Goal: Task Accomplishment & Management: Use online tool/utility

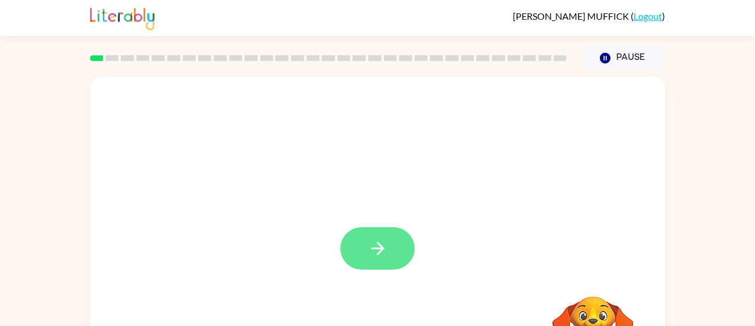
click at [381, 250] on icon "button" at bounding box center [376, 247] width 13 height 13
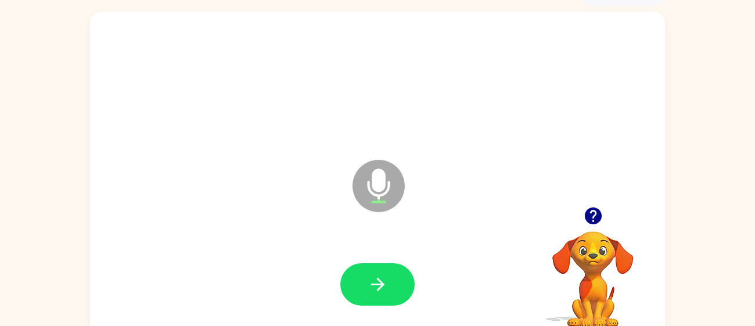
scroll to position [82, 0]
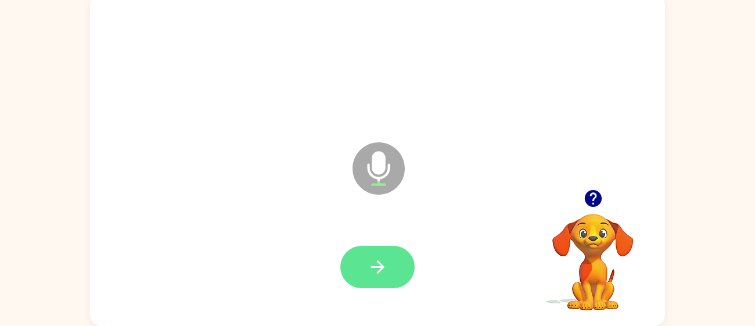
click at [374, 276] on icon "button" at bounding box center [377, 267] width 20 height 20
click at [364, 264] on button "button" at bounding box center [377, 267] width 74 height 42
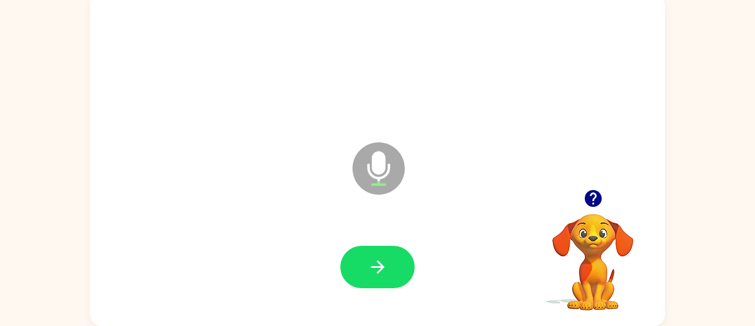
click at [591, 197] on icon "button" at bounding box center [592, 198] width 17 height 17
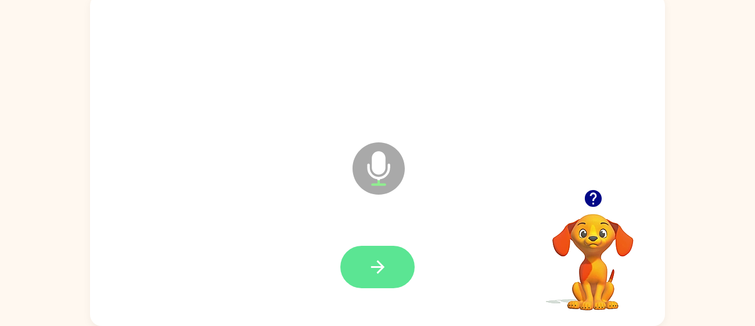
click at [385, 264] on icon "button" at bounding box center [377, 267] width 20 height 20
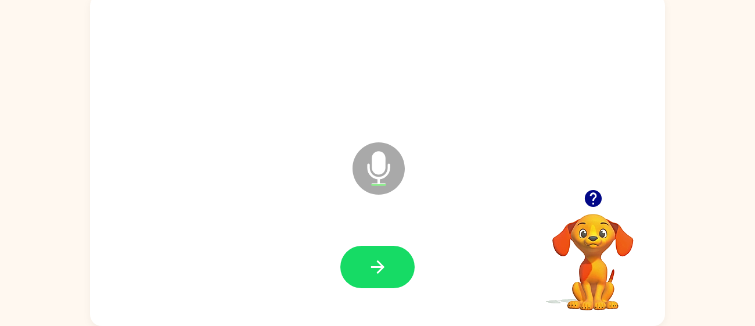
click at [594, 211] on button "button" at bounding box center [593, 198] width 30 height 30
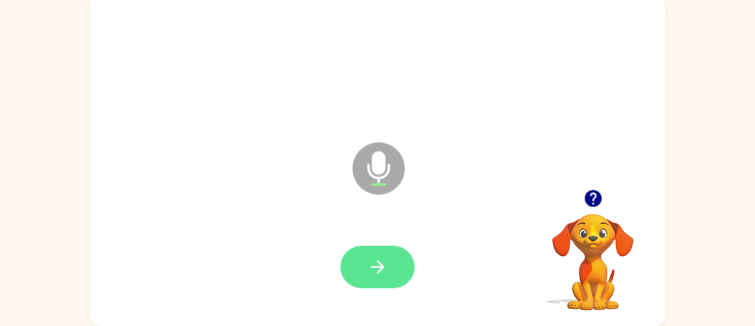
click at [389, 266] on button "button" at bounding box center [377, 267] width 74 height 42
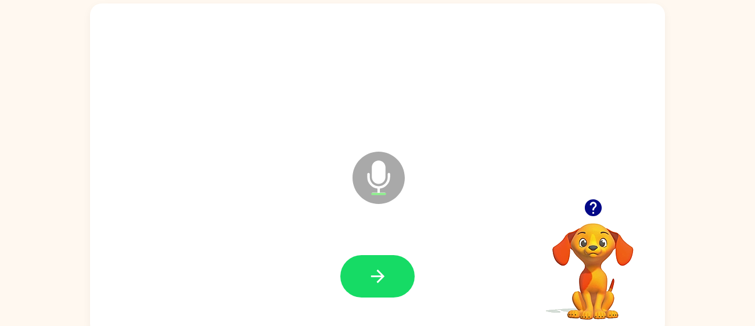
scroll to position [71, 0]
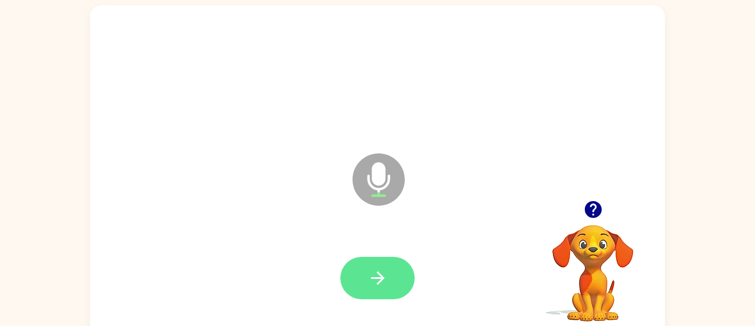
click at [394, 268] on button "button" at bounding box center [377, 278] width 74 height 42
click at [592, 208] on icon "button" at bounding box center [592, 209] width 17 height 17
click at [367, 286] on icon "button" at bounding box center [377, 278] width 20 height 20
click at [377, 283] on icon "button" at bounding box center [376, 277] width 13 height 13
click at [371, 286] on icon "button" at bounding box center [377, 278] width 20 height 20
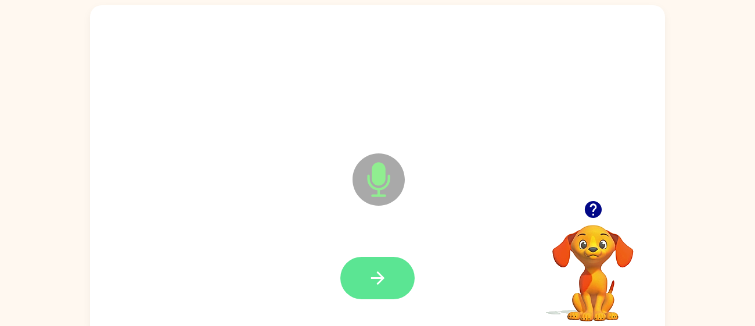
click at [362, 277] on button "button" at bounding box center [377, 278] width 74 height 42
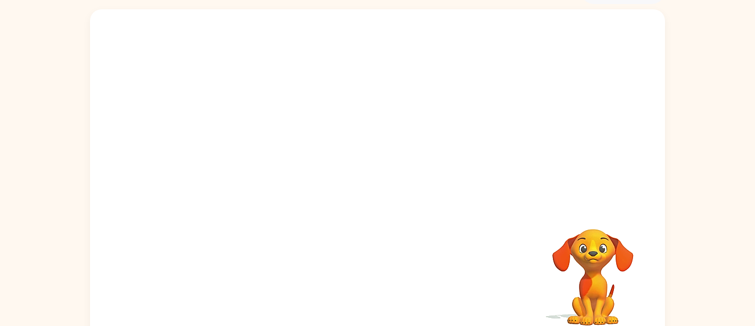
scroll to position [82, 0]
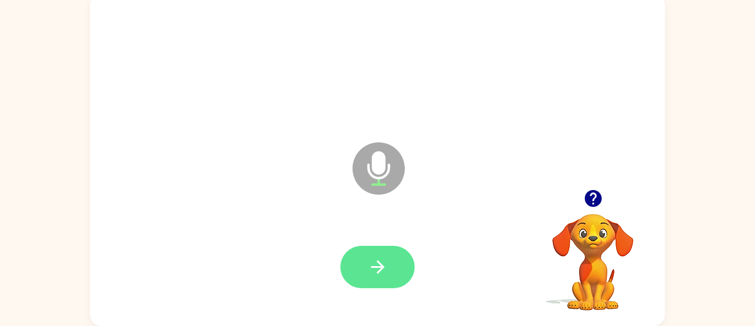
click at [380, 273] on icon "button" at bounding box center [377, 267] width 20 height 20
click at [387, 264] on icon "button" at bounding box center [377, 267] width 20 height 20
click at [368, 262] on icon "button" at bounding box center [377, 267] width 20 height 20
click at [373, 286] on button "button" at bounding box center [377, 267] width 74 height 42
click at [384, 268] on icon "button" at bounding box center [377, 267] width 20 height 20
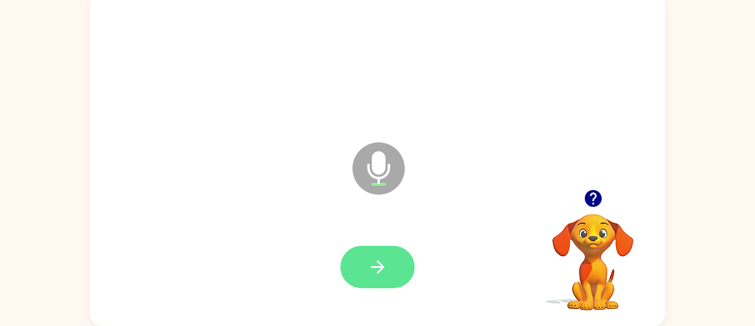
click at [371, 260] on icon "button" at bounding box center [377, 267] width 20 height 20
click at [361, 266] on button "button" at bounding box center [377, 267] width 74 height 42
click at [372, 267] on icon "button" at bounding box center [376, 266] width 13 height 13
click at [365, 275] on button "button" at bounding box center [377, 267] width 74 height 42
click at [366, 263] on button "button" at bounding box center [377, 267] width 74 height 42
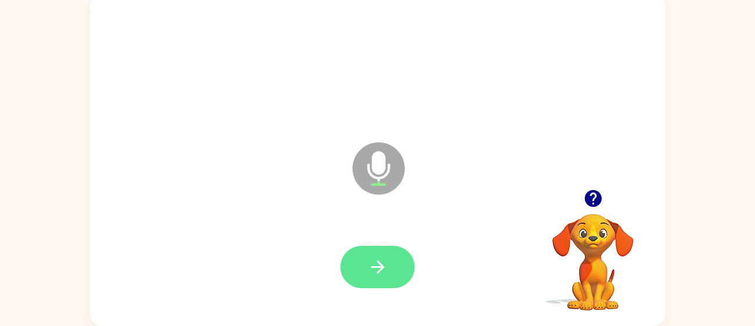
click at [390, 266] on button "button" at bounding box center [377, 267] width 74 height 42
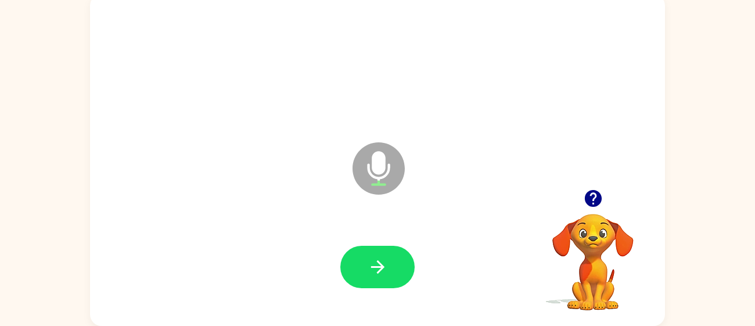
click at [587, 196] on icon "button" at bounding box center [592, 198] width 17 height 17
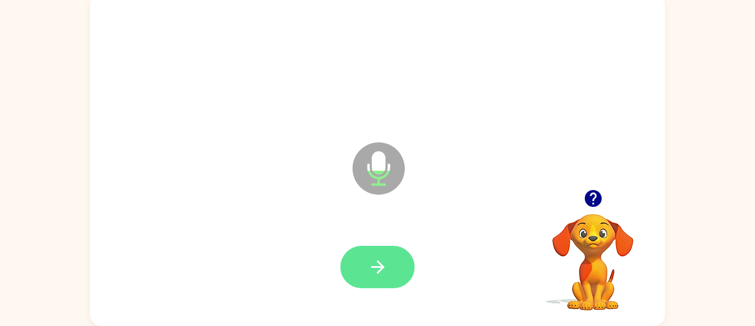
click at [386, 269] on icon "button" at bounding box center [377, 267] width 20 height 20
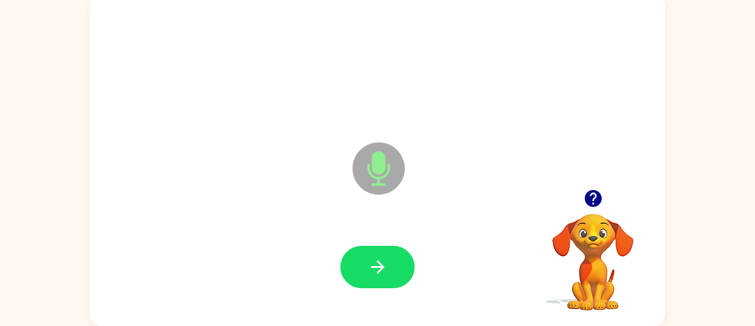
click at [594, 195] on icon "button" at bounding box center [593, 198] width 20 height 20
click at [590, 198] on icon "button" at bounding box center [592, 198] width 17 height 17
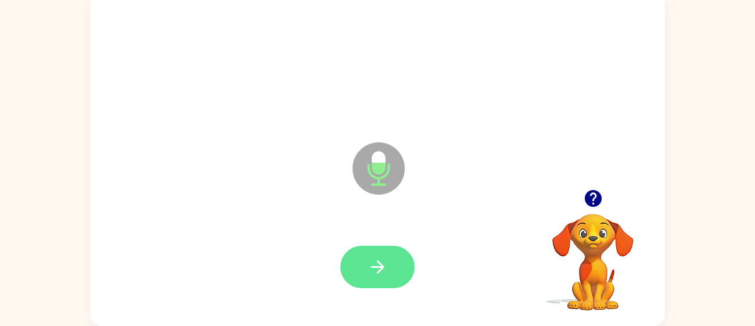
click at [382, 265] on icon "button" at bounding box center [376, 266] width 13 height 13
click at [371, 274] on icon "button" at bounding box center [377, 267] width 20 height 20
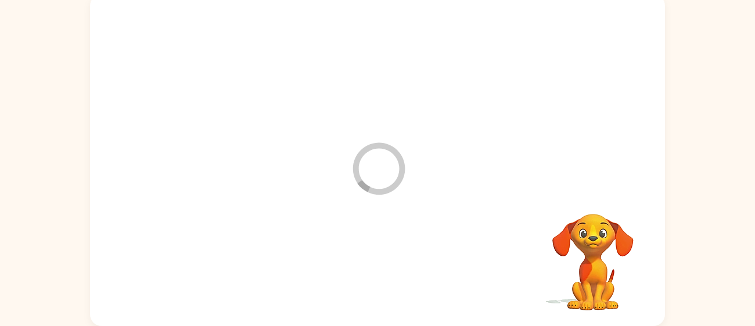
click at [366, 268] on div at bounding box center [377, 266] width 551 height 95
click at [363, 268] on div at bounding box center [377, 266] width 551 height 95
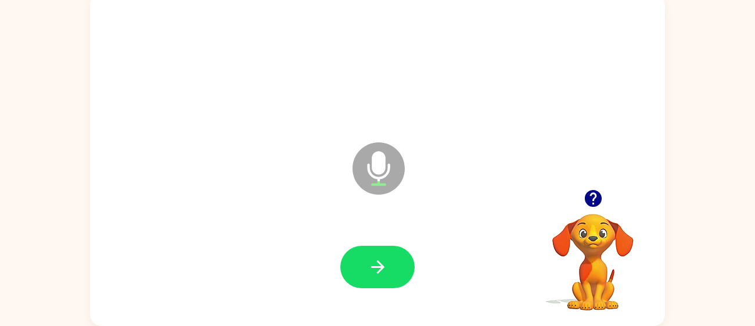
click at [620, 200] on div at bounding box center [593, 198] width 116 height 30
click at [587, 193] on icon "button" at bounding box center [592, 198] width 17 height 17
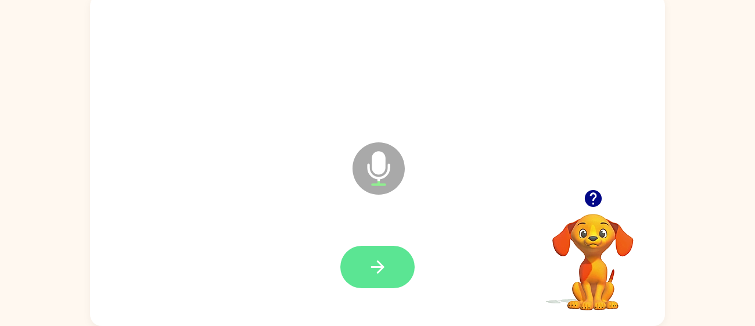
click at [358, 269] on button "button" at bounding box center [377, 267] width 74 height 42
click at [385, 258] on icon "button" at bounding box center [377, 267] width 20 height 20
click at [385, 274] on icon "button" at bounding box center [377, 267] width 20 height 20
click at [384, 267] on icon "button" at bounding box center [377, 267] width 20 height 20
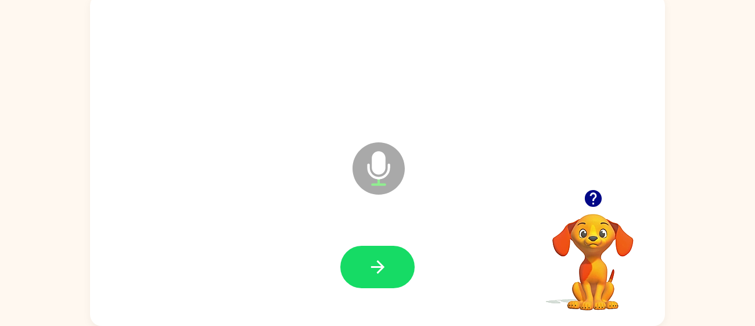
click at [583, 196] on icon "button" at bounding box center [593, 198] width 20 height 20
click at [334, 278] on div at bounding box center [377, 266] width 551 height 95
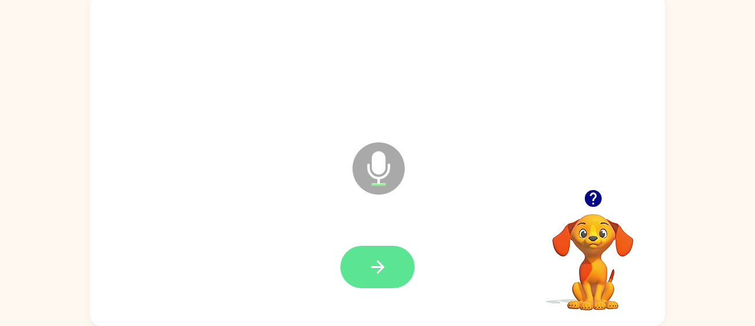
click at [356, 271] on button "button" at bounding box center [377, 267] width 74 height 42
click at [381, 262] on icon "button" at bounding box center [377, 267] width 20 height 20
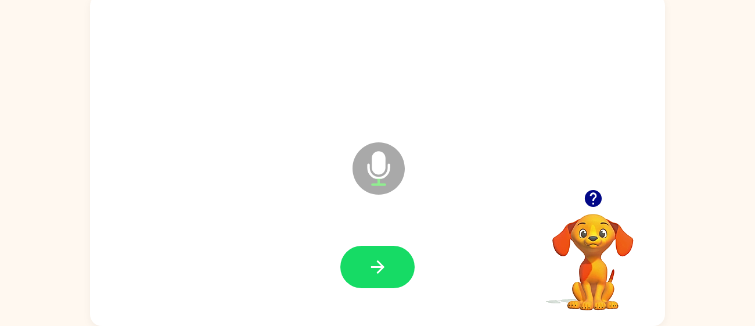
scroll to position [80, 0]
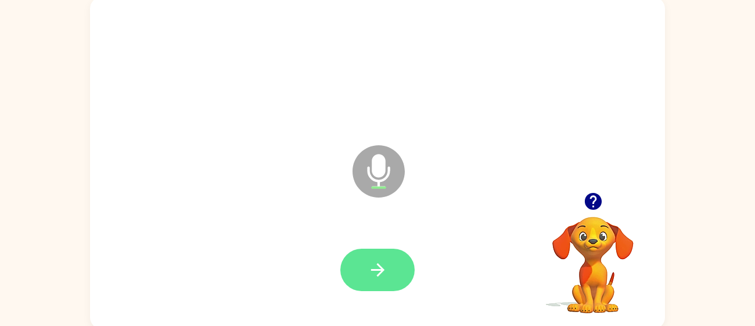
click at [399, 277] on button "button" at bounding box center [377, 269] width 74 height 42
click at [377, 270] on icon "button" at bounding box center [376, 269] width 13 height 13
click at [389, 266] on button "button" at bounding box center [377, 269] width 74 height 42
click at [369, 268] on icon "button" at bounding box center [377, 269] width 20 height 20
click at [388, 254] on button "button" at bounding box center [377, 269] width 74 height 42
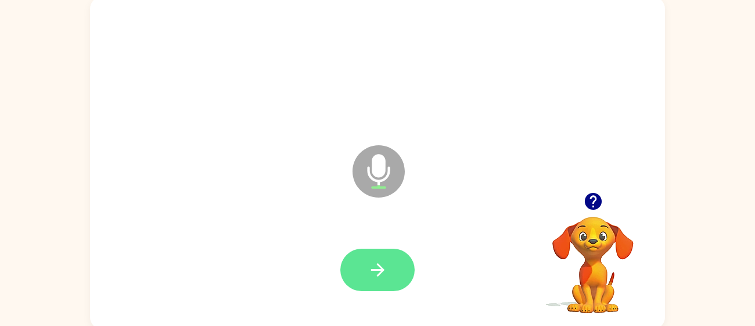
click at [391, 260] on button "button" at bounding box center [377, 269] width 74 height 42
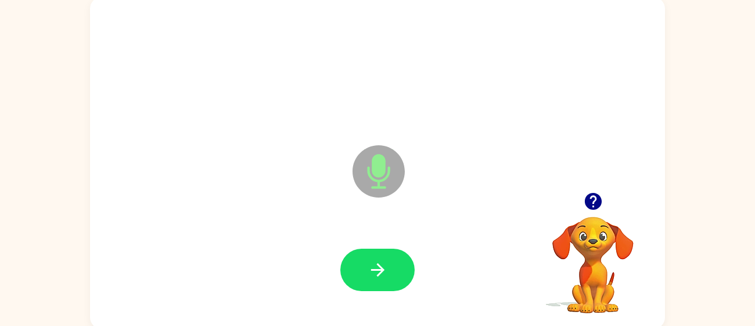
click at [600, 205] on icon "button" at bounding box center [593, 201] width 20 height 20
click at [598, 200] on video "Your browser must support playing .mp4 files to use Literably. Please try using…" at bounding box center [593, 257] width 116 height 116
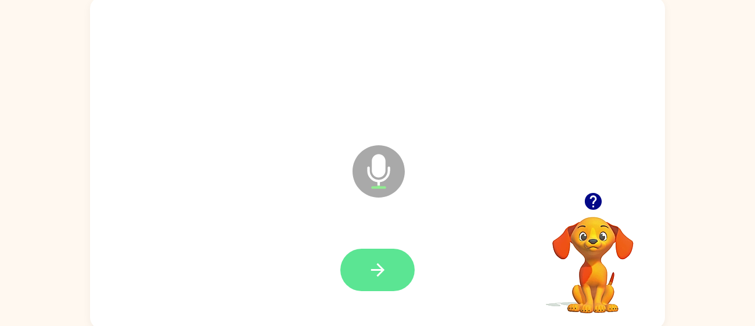
click at [388, 268] on button "button" at bounding box center [377, 269] width 74 height 42
click at [367, 276] on icon "button" at bounding box center [377, 269] width 20 height 20
click at [367, 262] on icon "button" at bounding box center [377, 269] width 20 height 20
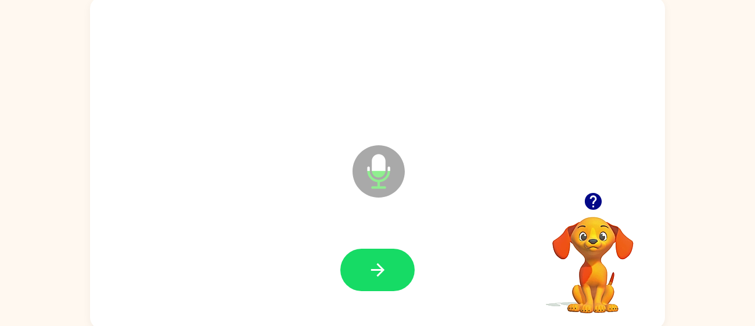
scroll to position [82, 0]
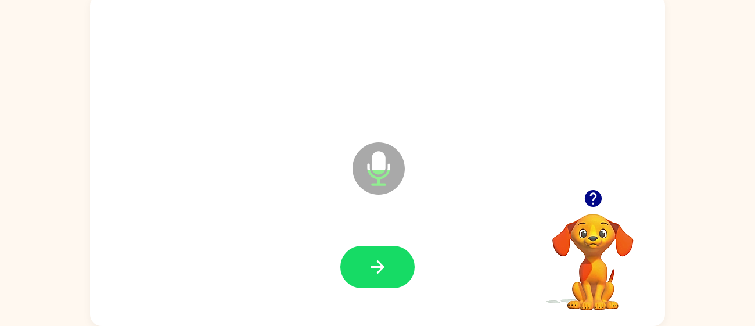
click at [594, 200] on icon "button" at bounding box center [592, 198] width 17 height 17
click at [597, 196] on video "Your browser must support playing .mp4 files to use Literably. Please try using…" at bounding box center [593, 254] width 116 height 116
click at [571, 195] on div at bounding box center [593, 198] width 116 height 30
click at [583, 197] on icon "button" at bounding box center [593, 198] width 20 height 20
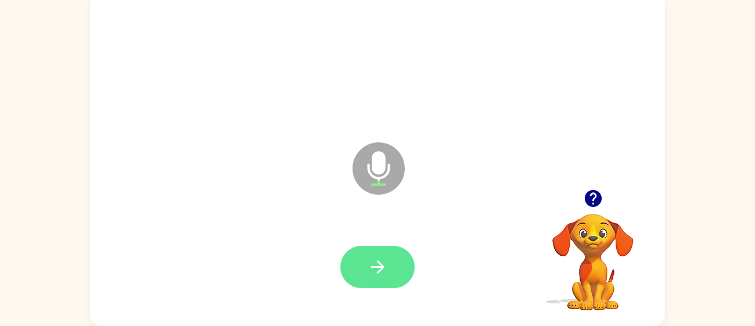
click at [369, 265] on icon "button" at bounding box center [377, 267] width 20 height 20
click at [381, 262] on icon "button" at bounding box center [377, 267] width 20 height 20
click at [398, 271] on button "button" at bounding box center [377, 267] width 74 height 42
click at [384, 268] on icon "button" at bounding box center [377, 267] width 20 height 20
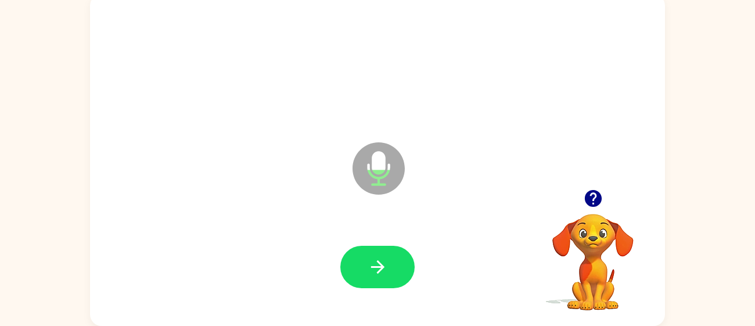
click at [592, 201] on icon "button" at bounding box center [592, 198] width 17 height 17
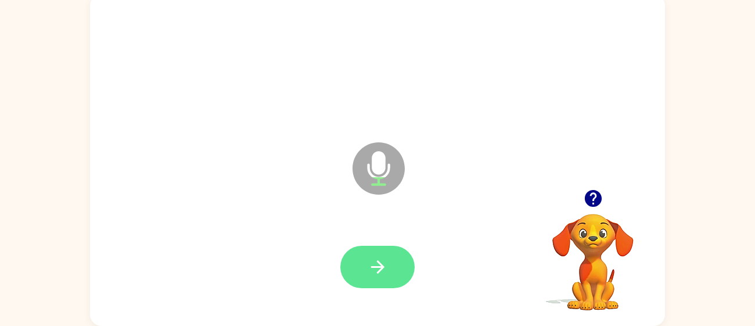
click at [385, 269] on icon "button" at bounding box center [377, 267] width 20 height 20
click at [354, 261] on button "button" at bounding box center [377, 267] width 74 height 42
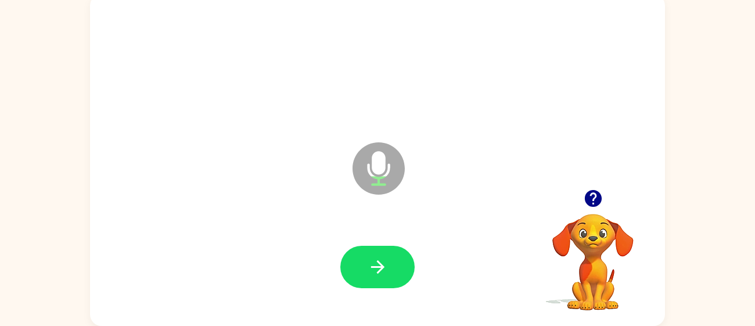
click at [589, 198] on icon "button" at bounding box center [592, 198] width 17 height 17
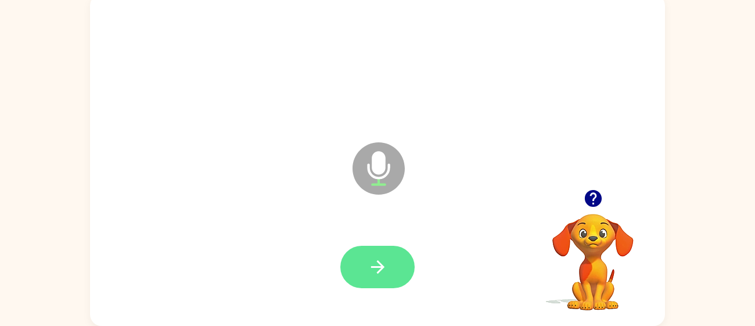
click at [388, 269] on button "button" at bounding box center [377, 267] width 74 height 42
click at [391, 264] on button "button" at bounding box center [377, 267] width 74 height 42
click at [381, 261] on icon "button" at bounding box center [377, 267] width 20 height 20
click at [383, 261] on icon "button" at bounding box center [377, 267] width 20 height 20
click at [358, 262] on button "button" at bounding box center [377, 267] width 74 height 42
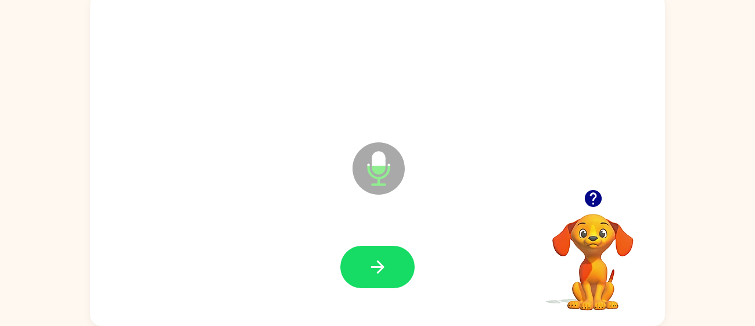
click at [594, 204] on icon "button" at bounding box center [592, 198] width 17 height 17
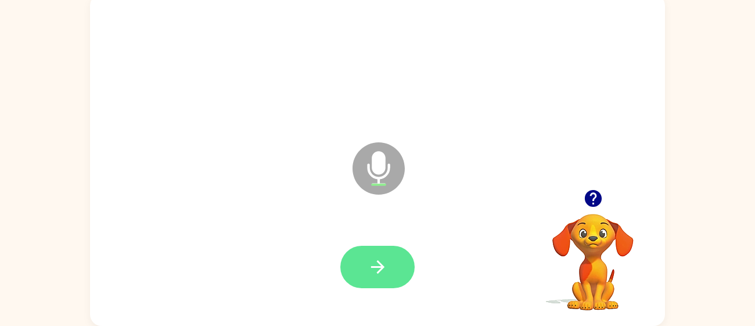
click at [377, 275] on icon "button" at bounding box center [377, 267] width 20 height 20
click at [379, 266] on icon "button" at bounding box center [376, 266] width 13 height 13
click at [387, 262] on icon "button" at bounding box center [377, 267] width 20 height 20
click at [378, 265] on icon "button" at bounding box center [377, 267] width 20 height 20
click at [389, 255] on button "button" at bounding box center [377, 267] width 74 height 42
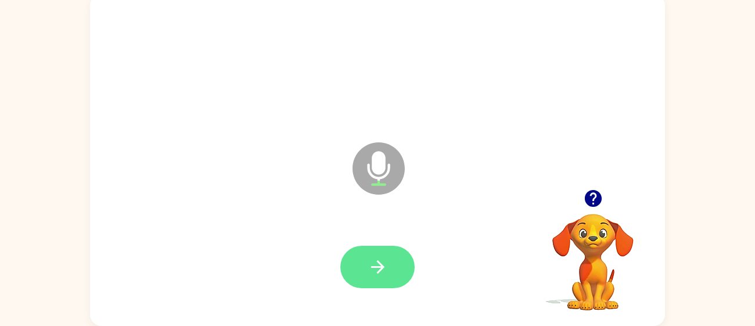
click at [371, 258] on icon "button" at bounding box center [377, 267] width 20 height 20
click at [376, 264] on icon "button" at bounding box center [377, 267] width 20 height 20
click at [384, 258] on icon "button" at bounding box center [377, 267] width 20 height 20
click at [396, 261] on button "button" at bounding box center [377, 267] width 74 height 42
click at [405, 269] on button "button" at bounding box center [377, 267] width 74 height 42
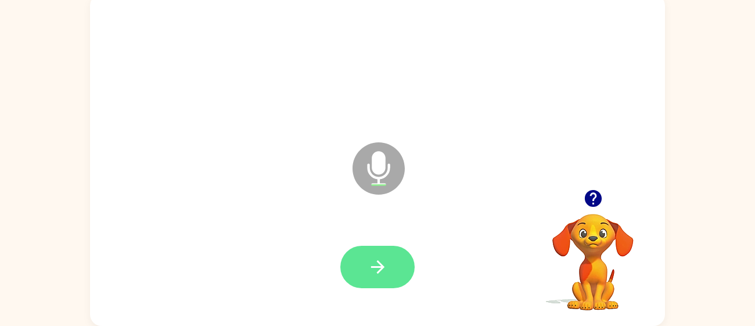
click at [407, 265] on button "button" at bounding box center [377, 267] width 74 height 42
click at [391, 268] on button "button" at bounding box center [377, 267] width 74 height 42
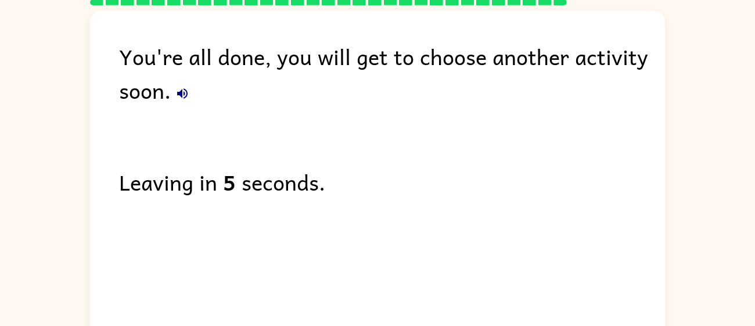
scroll to position [62, 0]
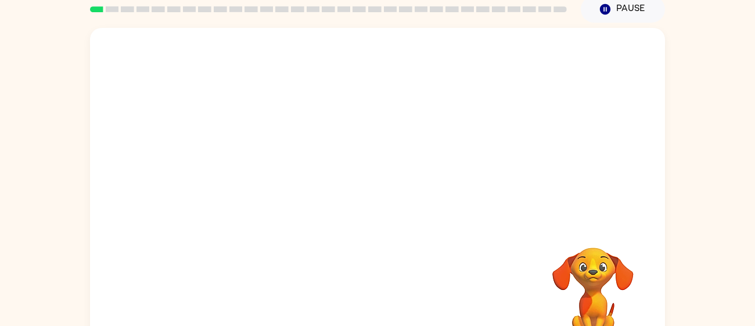
scroll to position [52, 0]
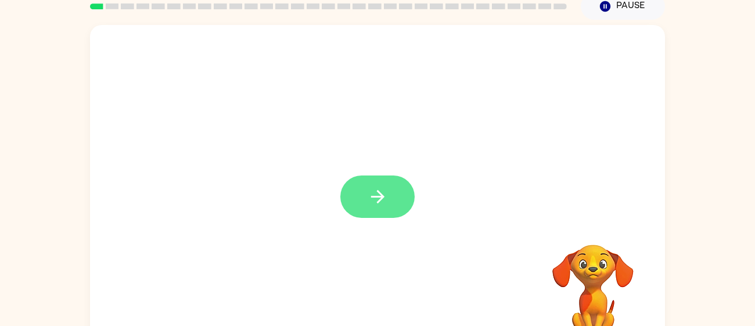
click at [395, 193] on button "button" at bounding box center [377, 196] width 74 height 42
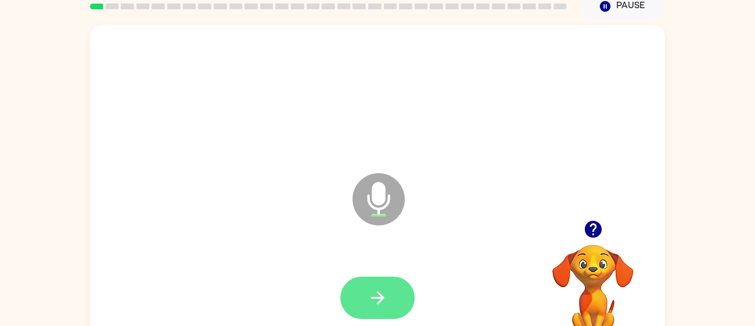
click at [377, 290] on icon "button" at bounding box center [377, 297] width 20 height 20
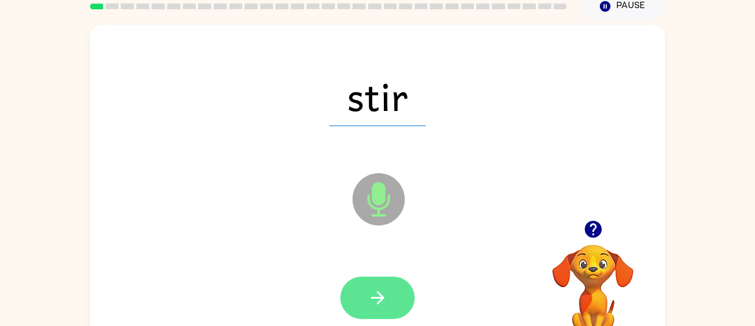
click at [379, 294] on icon "button" at bounding box center [376, 297] width 13 height 13
click at [376, 302] on icon "button" at bounding box center [377, 297] width 20 height 20
click at [380, 290] on icon "button" at bounding box center [377, 297] width 20 height 20
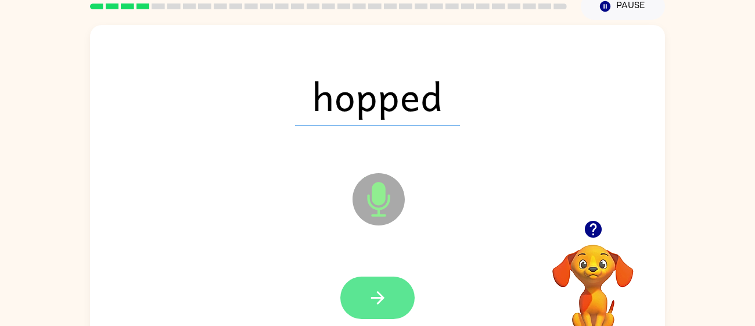
click at [381, 287] on icon "button" at bounding box center [377, 297] width 20 height 20
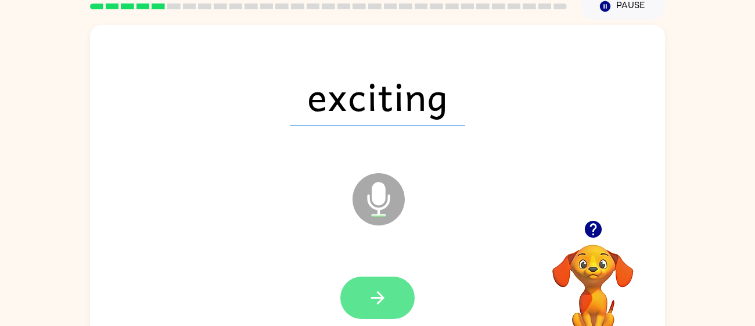
click at [391, 298] on button "button" at bounding box center [377, 297] width 74 height 42
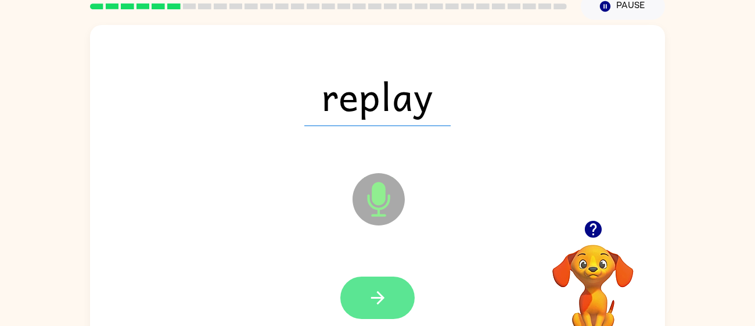
click at [395, 289] on button "button" at bounding box center [377, 297] width 74 height 42
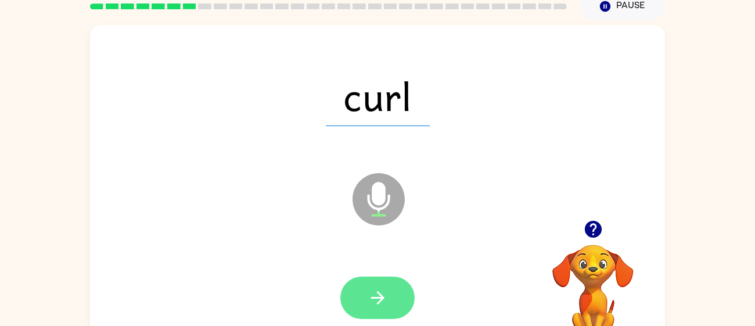
click at [366, 282] on button "button" at bounding box center [377, 297] width 74 height 42
click at [382, 295] on icon "button" at bounding box center [377, 297] width 20 height 20
click at [370, 297] on icon "button" at bounding box center [377, 297] width 20 height 20
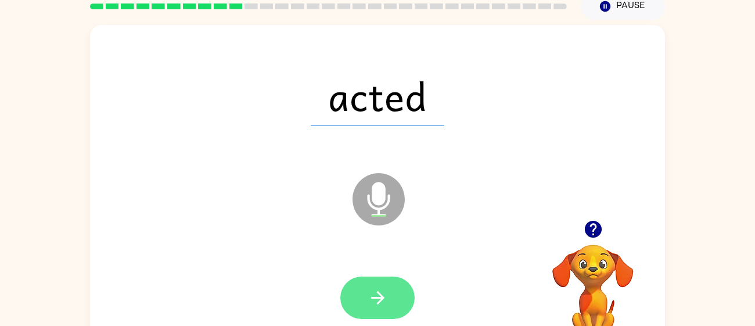
click at [366, 287] on button "button" at bounding box center [377, 297] width 74 height 42
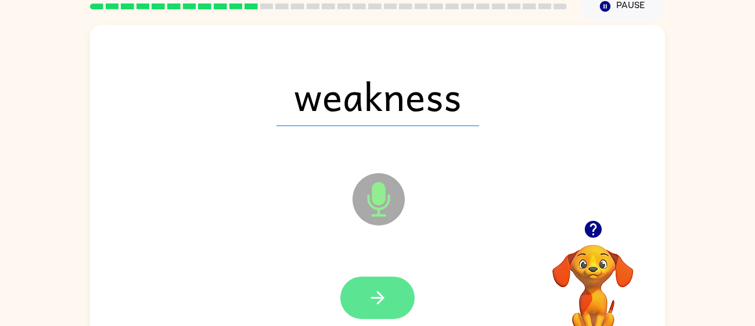
click at [388, 291] on button "button" at bounding box center [377, 297] width 74 height 42
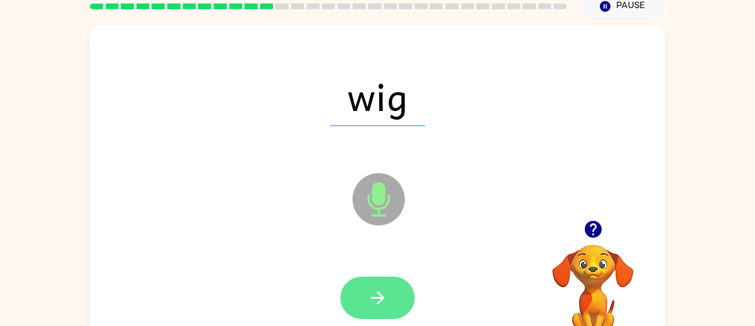
click at [406, 301] on button "button" at bounding box center [377, 297] width 74 height 42
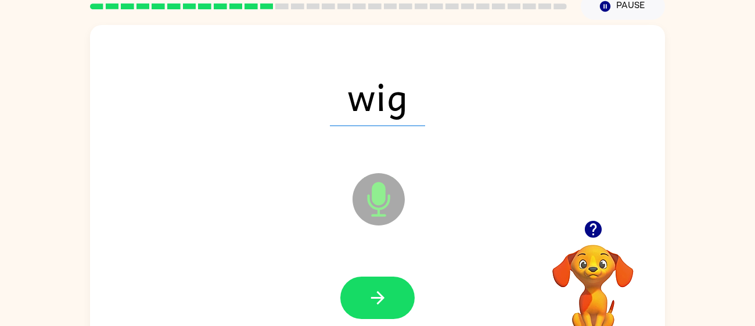
click at [399, 297] on div at bounding box center [377, 297] width 74 height 42
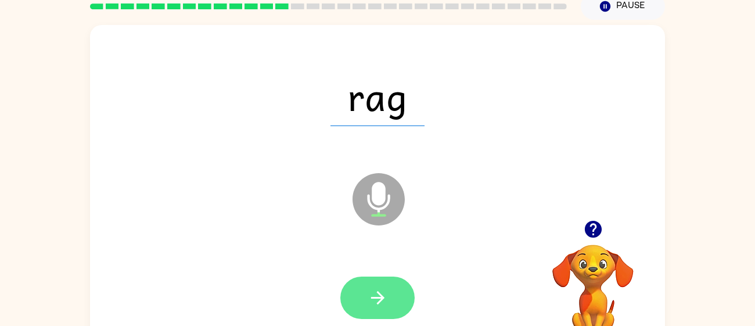
click at [371, 292] on icon "button" at bounding box center [377, 297] width 20 height 20
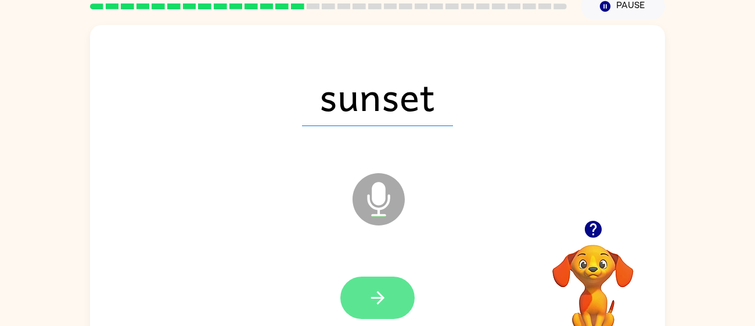
click at [392, 301] on button "button" at bounding box center [377, 297] width 74 height 42
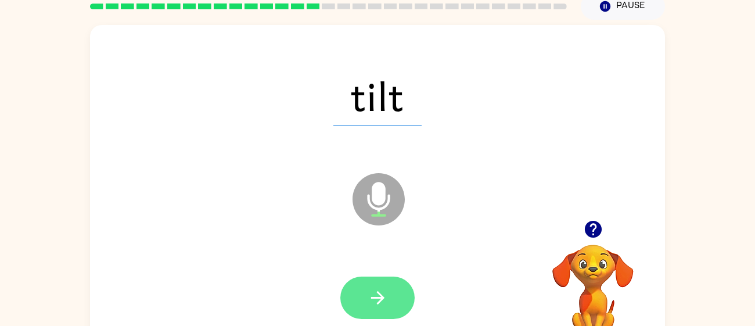
click at [370, 295] on icon "button" at bounding box center [377, 297] width 20 height 20
click at [392, 291] on button "button" at bounding box center [377, 297] width 74 height 42
click at [386, 292] on icon "button" at bounding box center [377, 297] width 20 height 20
click at [385, 300] on icon "button" at bounding box center [377, 297] width 20 height 20
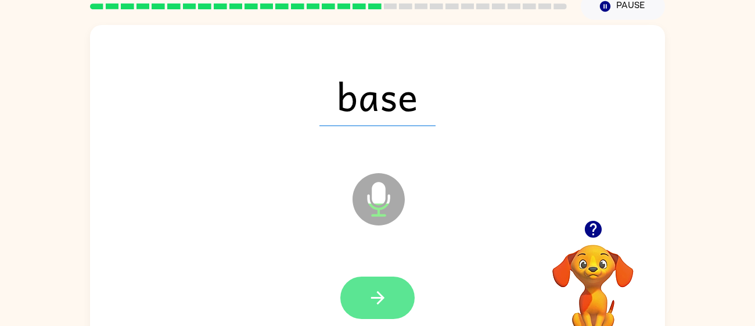
click at [373, 292] on icon "button" at bounding box center [377, 297] width 20 height 20
click at [370, 295] on icon "button" at bounding box center [377, 297] width 20 height 20
click at [399, 287] on button "button" at bounding box center [377, 297] width 74 height 42
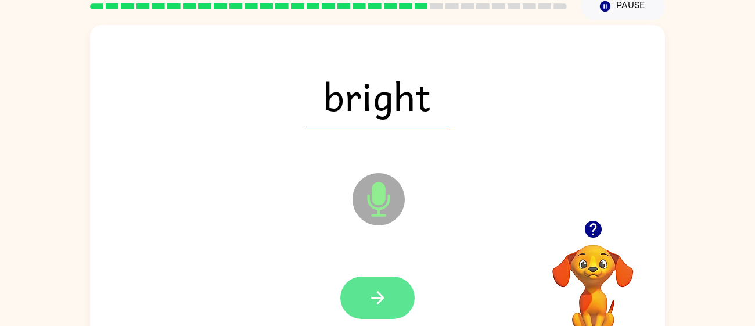
click at [388, 302] on button "button" at bounding box center [377, 297] width 74 height 42
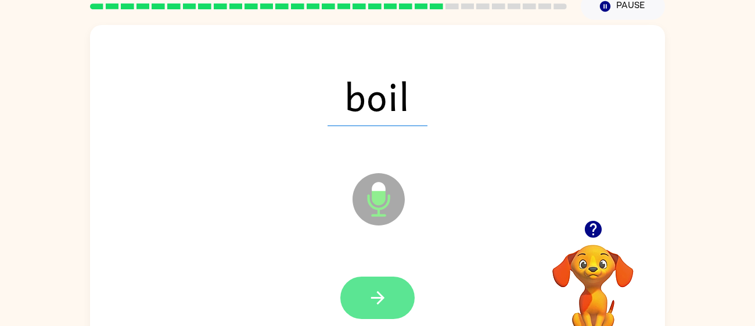
click at [369, 292] on icon "button" at bounding box center [377, 297] width 20 height 20
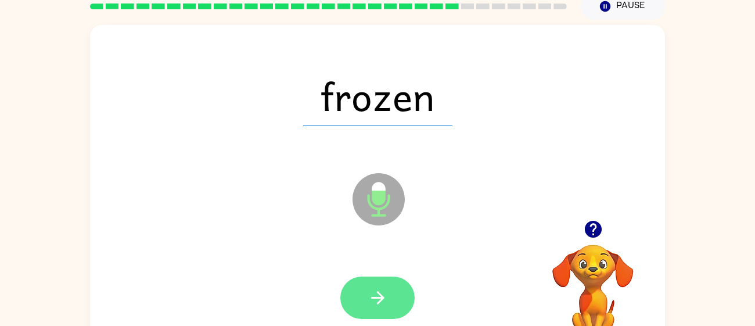
click at [388, 304] on button "button" at bounding box center [377, 297] width 74 height 42
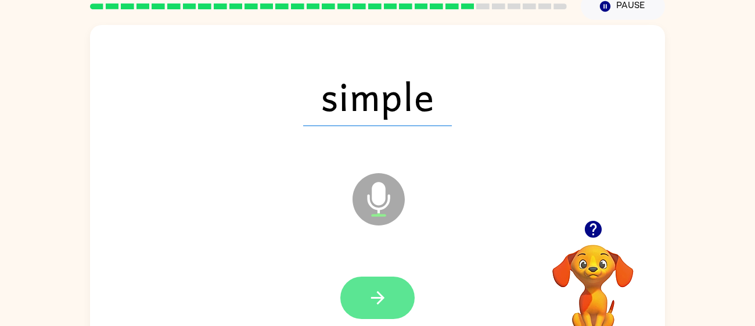
click at [359, 300] on button "button" at bounding box center [377, 297] width 74 height 42
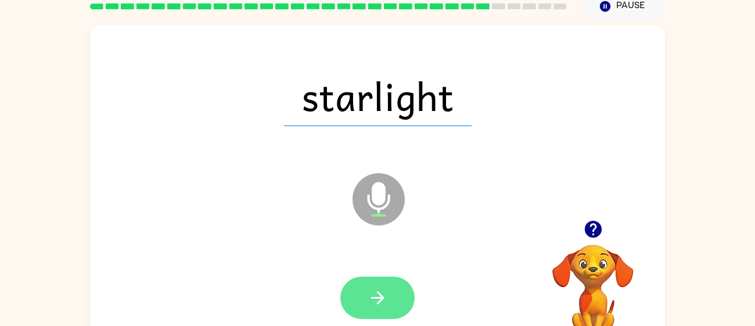
click at [390, 298] on button "button" at bounding box center [377, 297] width 74 height 42
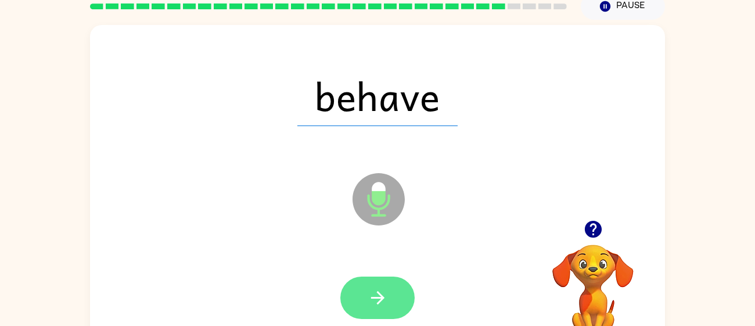
click at [388, 285] on button "button" at bounding box center [377, 297] width 74 height 42
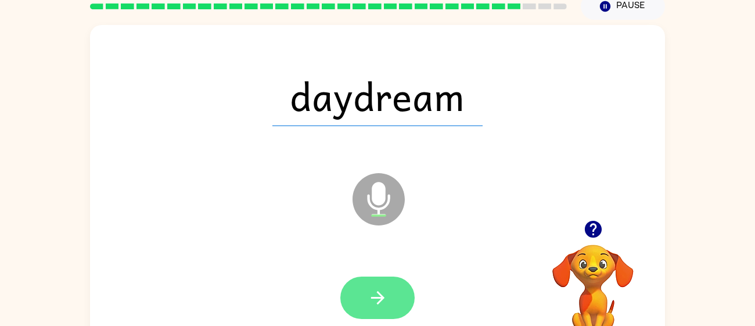
click at [395, 280] on button "button" at bounding box center [377, 297] width 74 height 42
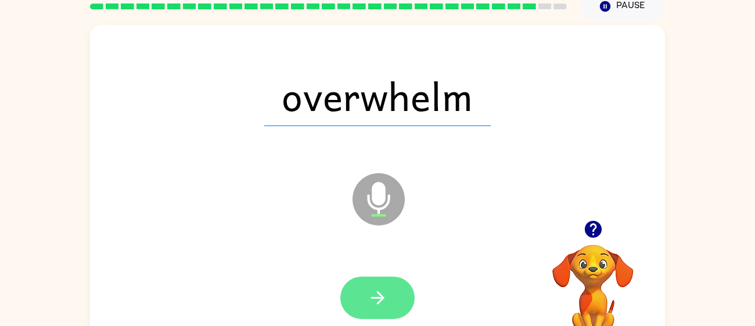
click at [395, 302] on button "button" at bounding box center [377, 297] width 74 height 42
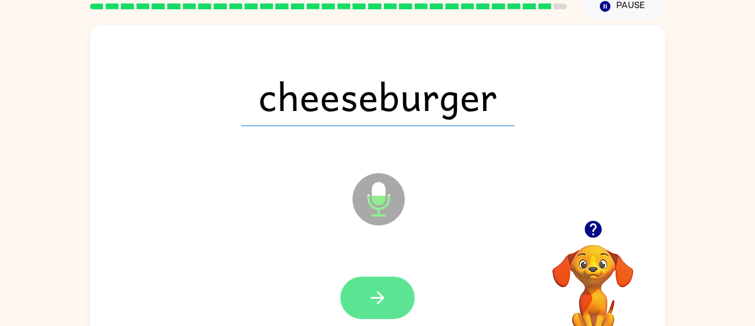
click at [380, 286] on button "button" at bounding box center [377, 297] width 74 height 42
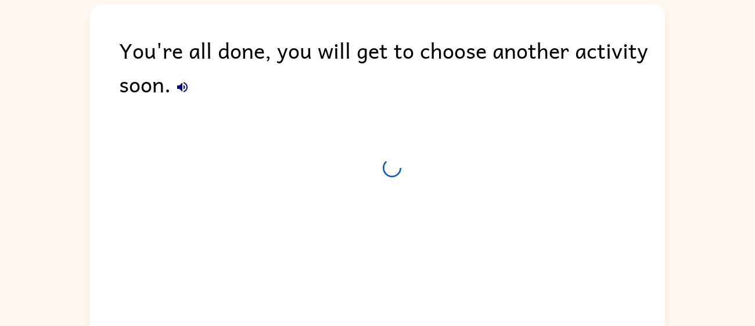
scroll to position [41, 0]
